Goal: Check status

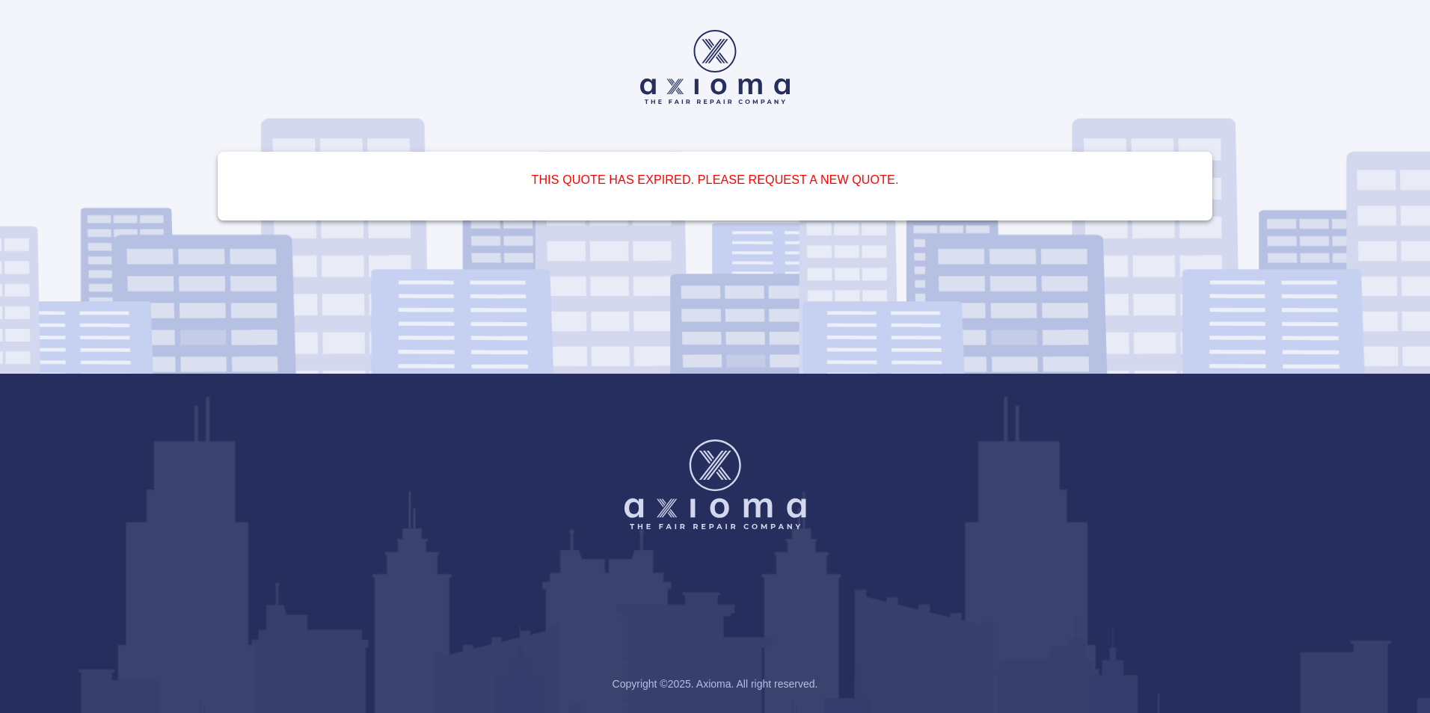
click at [1196, 604] on div "Copyright © 2025 . Axioma. All right reserved." at bounding box center [715, 544] width 1430 height 340
click at [796, 184] on h6 "This quote has expired. Please request a new quote." at bounding box center [715, 180] width 959 height 21
click at [750, 75] on img at bounding box center [715, 67] width 150 height 74
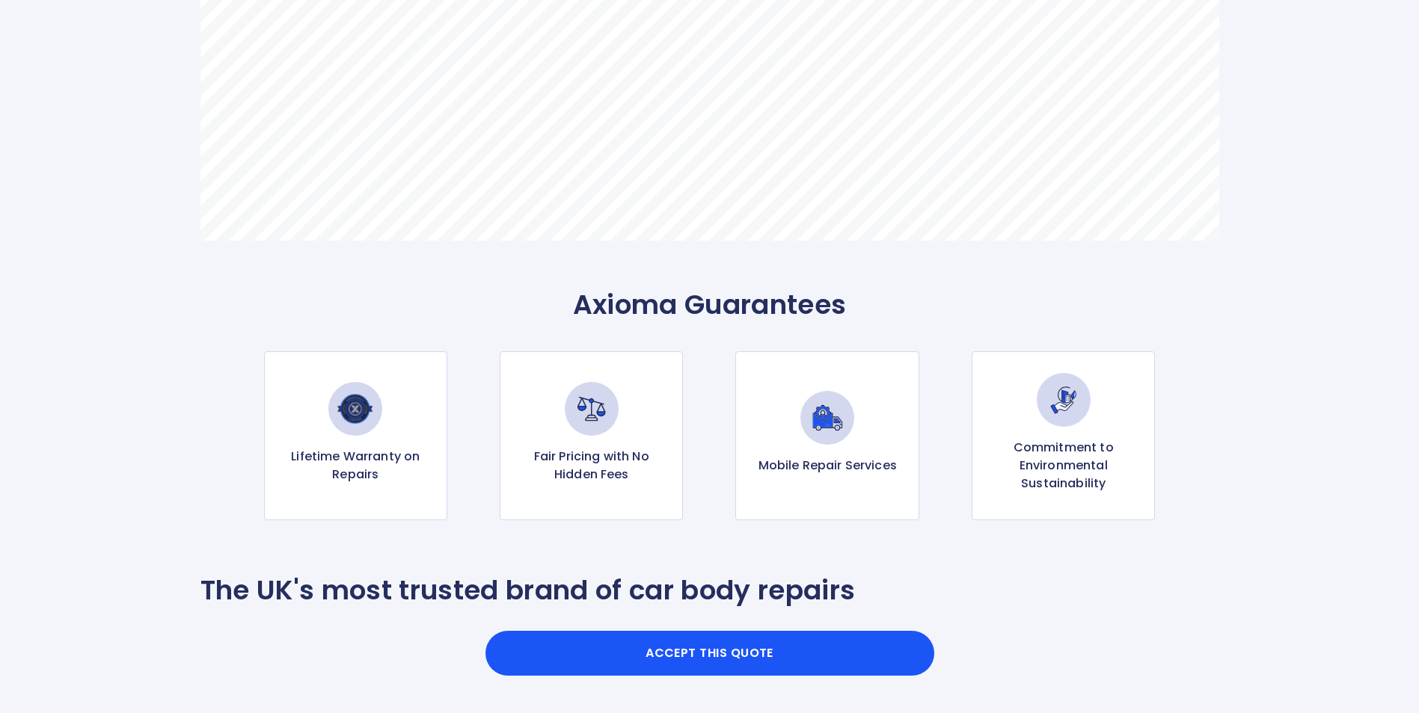
scroll to position [1268, 0]
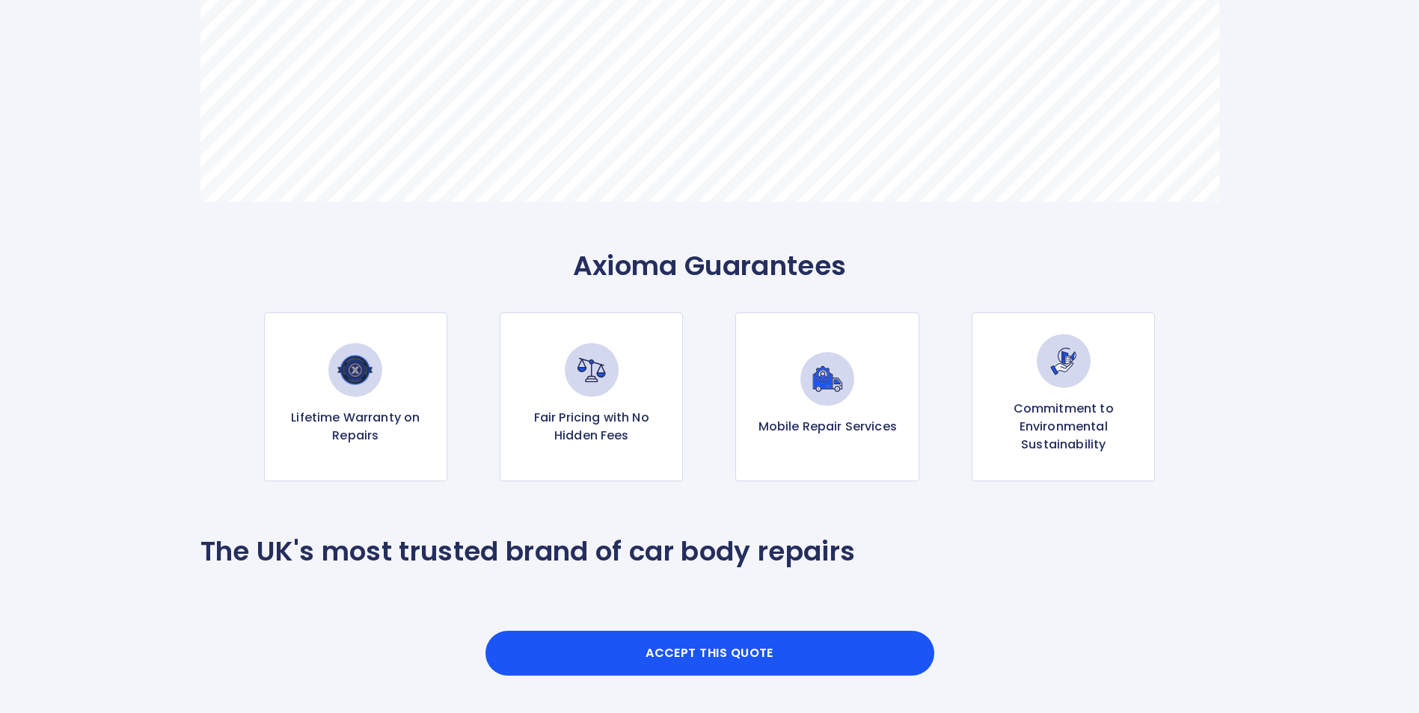
click at [818, 411] on div "Mobile Repair Services" at bounding box center [826, 397] width 183 height 169
click at [832, 386] on img at bounding box center [827, 379] width 54 height 54
